Goal: Transaction & Acquisition: Obtain resource

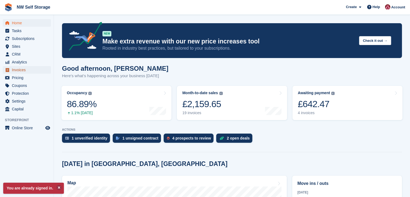
click at [13, 67] on span "Invoices" at bounding box center [28, 70] width 32 height 8
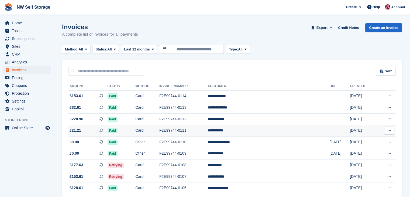
click at [267, 132] on td "**********" at bounding box center [269, 131] width 122 height 12
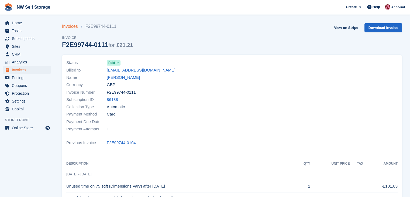
click at [69, 27] on link "Invoices" at bounding box center [71, 26] width 19 height 6
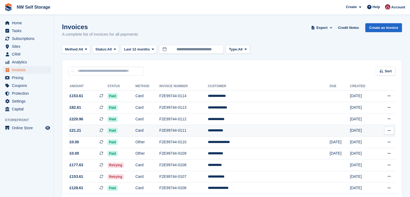
click at [391, 129] on button at bounding box center [389, 131] width 10 height 8
click at [368, 143] on p "Download PDF" at bounding box center [368, 141] width 47 height 7
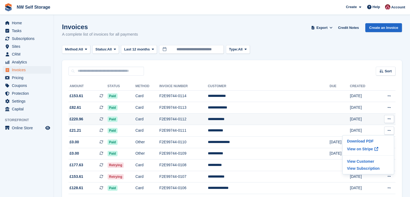
click at [392, 119] on button at bounding box center [389, 119] width 10 height 8
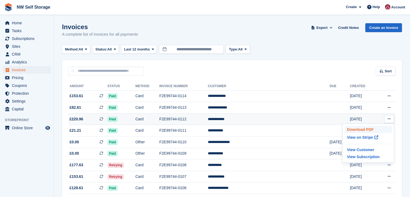
click at [369, 130] on p "Download PDF" at bounding box center [368, 129] width 47 height 7
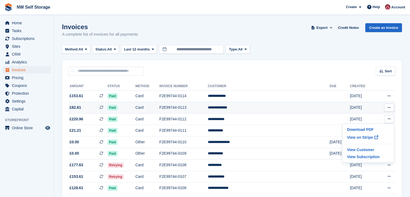
click at [390, 107] on icon at bounding box center [389, 108] width 3 height 4
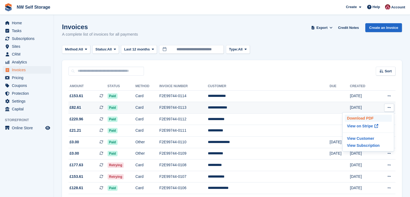
click at [366, 118] on p "Download PDF" at bounding box center [368, 118] width 47 height 7
click at [358, 119] on p "Download PDF" at bounding box center [368, 118] width 47 height 7
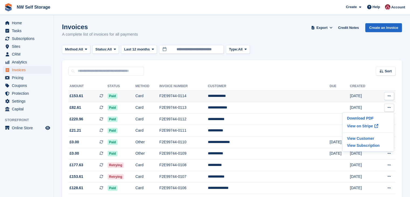
click at [390, 97] on icon at bounding box center [389, 96] width 3 height 4
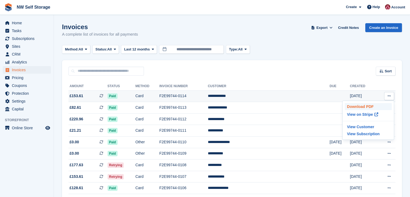
click at [371, 106] on p "Download PDF" at bounding box center [368, 106] width 47 height 7
click at [305, 69] on div "Sort Sort by Date created Created (oldest first) Created (newest first)" at bounding box center [232, 67] width 340 height 15
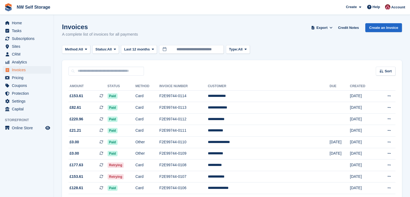
click at [290, 62] on div "Sort Sort by Date created Created (oldest first) Created (newest first)" at bounding box center [232, 67] width 340 height 15
click at [311, 50] on div "Method: All All Bank Transfer Cash Cheque Debit/Credit Card Direct Debit SEPA D…" at bounding box center [232, 49] width 340 height 9
click at [26, 24] on span "Home" at bounding box center [28, 23] width 32 height 8
